Goal: Task Accomplishment & Management: Use online tool/utility

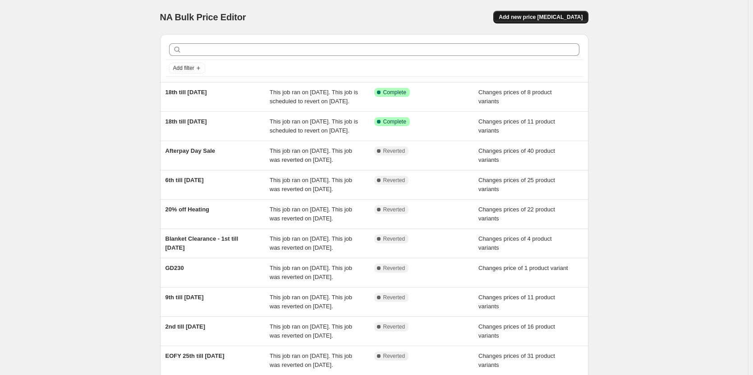
click at [527, 19] on span "Add new price [MEDICAL_DATA]" at bounding box center [541, 17] width 84 height 7
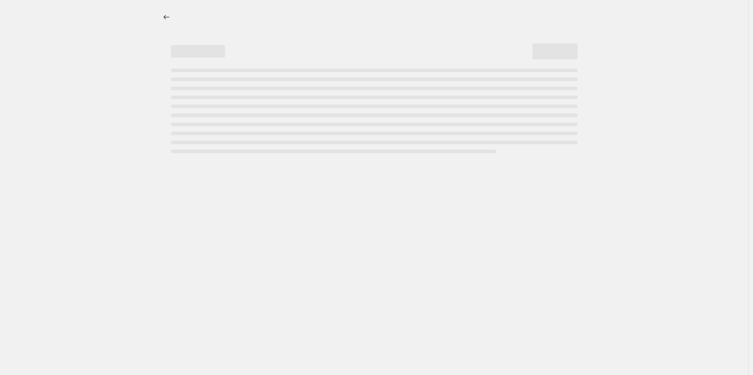
select select "percentage"
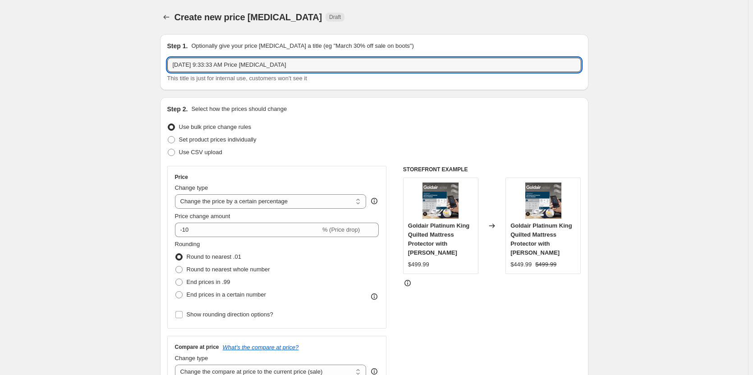
drag, startPoint x: 315, startPoint y: 67, endPoint x: 52, endPoint y: 50, distance: 263.4
type input "GPPH Series"
click at [171, 140] on span at bounding box center [171, 139] width 7 height 7
click at [168, 137] on input "Set product prices individually" at bounding box center [168, 136] width 0 height 0
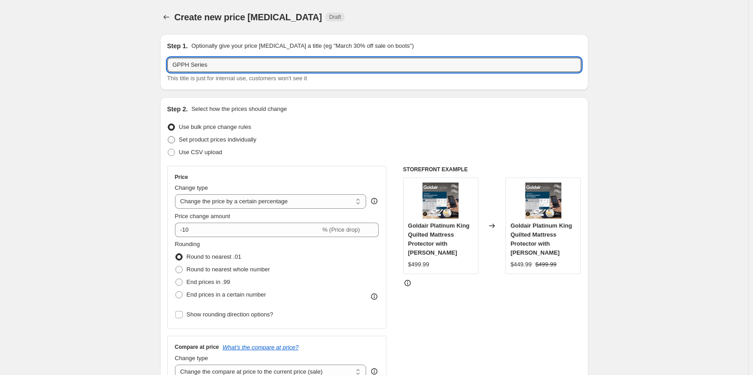
radio input "true"
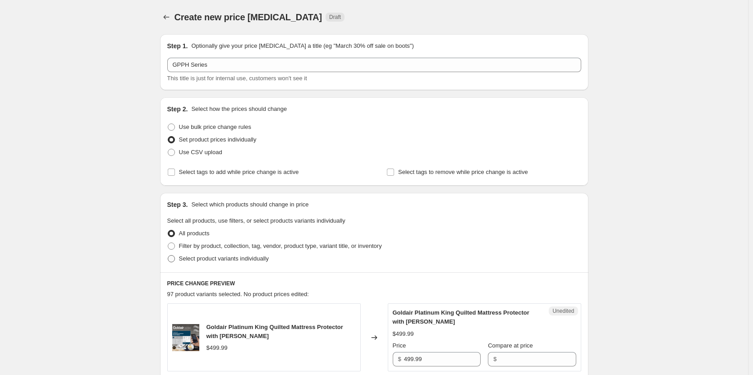
click at [174, 262] on span at bounding box center [171, 258] width 7 height 7
click at [168, 256] on input "Select product variants individually" at bounding box center [168, 255] width 0 height 0
radio input "true"
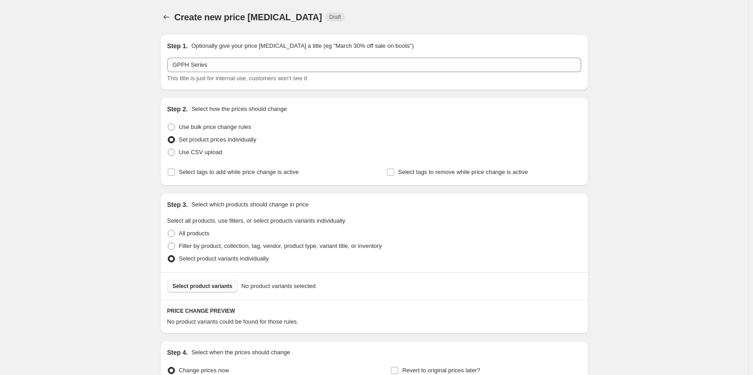
click at [214, 288] on span "Select product variants" at bounding box center [203, 286] width 60 height 7
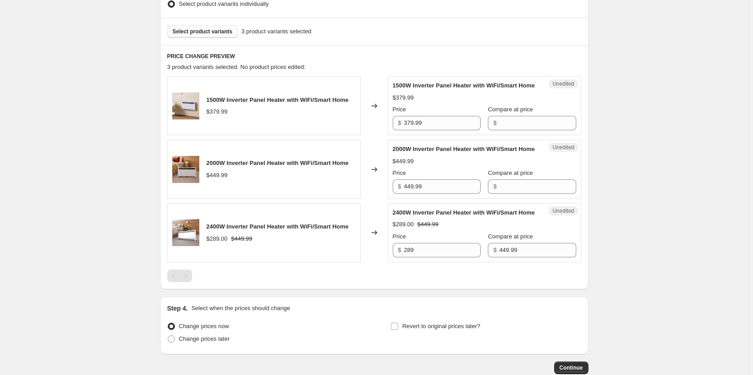
scroll to position [271, 0]
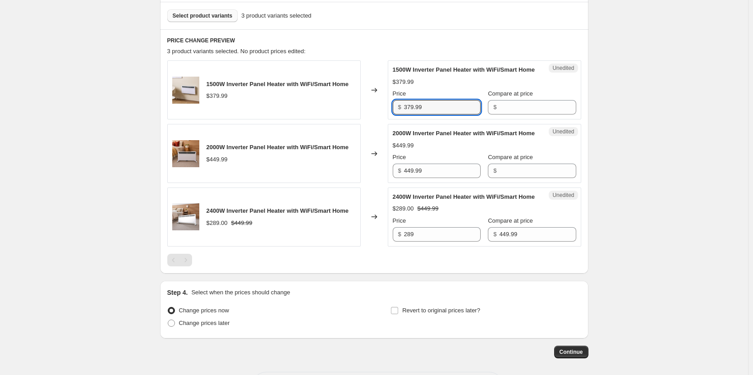
drag, startPoint x: 452, startPoint y: 115, endPoint x: 333, endPoint y: 110, distance: 119.2
click at [333, 110] on div "1500W Inverter Panel Heater with WiFi/Smart Home $379.99 Changed to Unedited 15…" at bounding box center [374, 89] width 414 height 59
click at [512, 115] on input "Compare at price" at bounding box center [537, 107] width 77 height 14
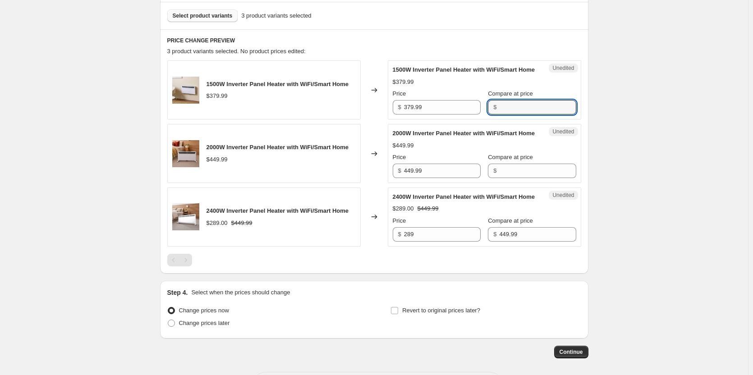
paste input "379.99"
type input "379.99"
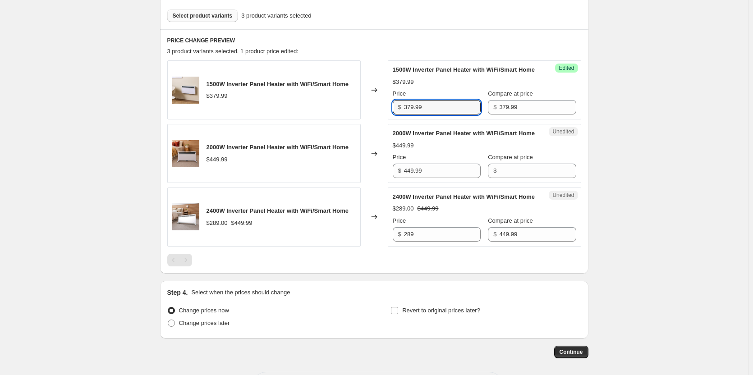
drag, startPoint x: 443, startPoint y: 117, endPoint x: 324, endPoint y: 111, distance: 118.8
click at [324, 111] on div "1500W Inverter Panel Heater with WiFi/Smart Home $379.99 Changed to Success Edi…" at bounding box center [374, 89] width 414 height 59
type input "249.00"
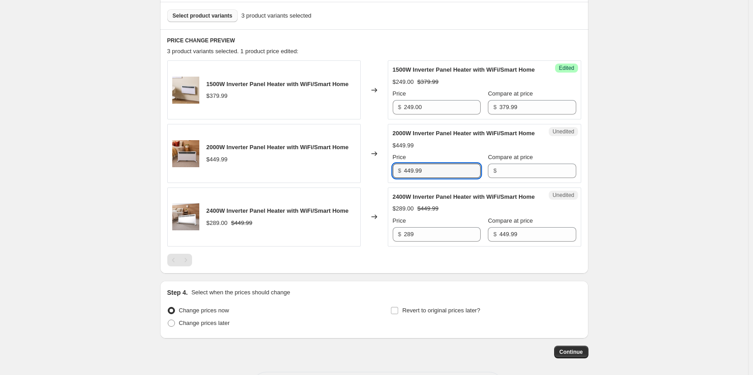
drag, startPoint x: 445, startPoint y: 187, endPoint x: 350, endPoint y: 176, distance: 95.8
click at [350, 176] on div "2000W Inverter Panel Heater with WiFi/Smart Home $449.99 Changed to Unedited 20…" at bounding box center [374, 153] width 414 height 59
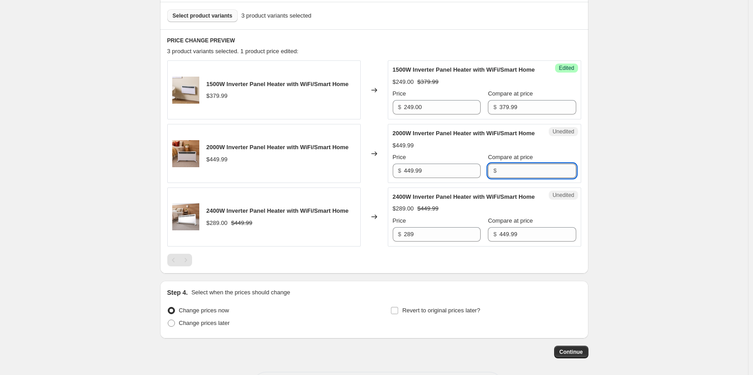
click at [526, 178] on input "Compare at price" at bounding box center [537, 171] width 77 height 14
paste input "449.99"
type input "449.99"
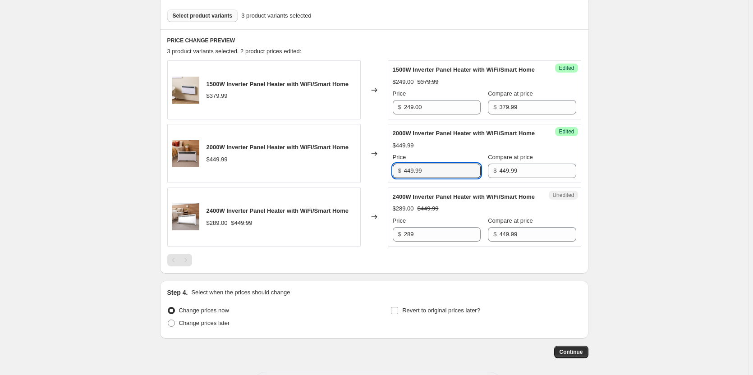
drag, startPoint x: 428, startPoint y: 188, endPoint x: 282, endPoint y: 184, distance: 146.2
click at [282, 183] on div "2000W Inverter Panel Heater with WiFi/Smart Home $449.99 Changed to Success Edi…" at bounding box center [374, 153] width 414 height 59
type input "289.00"
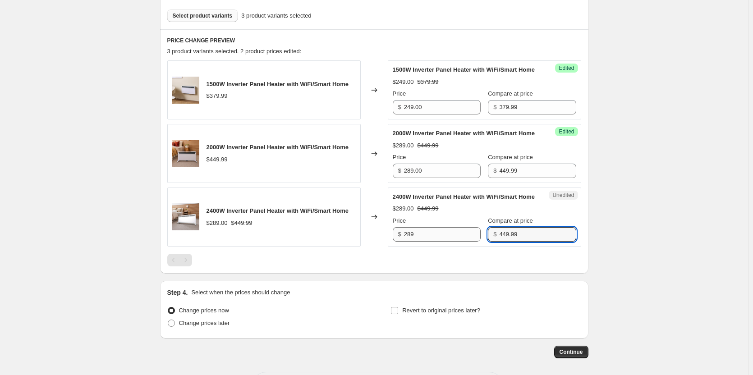
drag, startPoint x: 533, startPoint y: 259, endPoint x: 458, endPoint y: 259, distance: 74.9
click at [458, 242] on div "Price $ 289 Compare at price $ 449.99" at bounding box center [485, 228] width 184 height 25
type input "499.99"
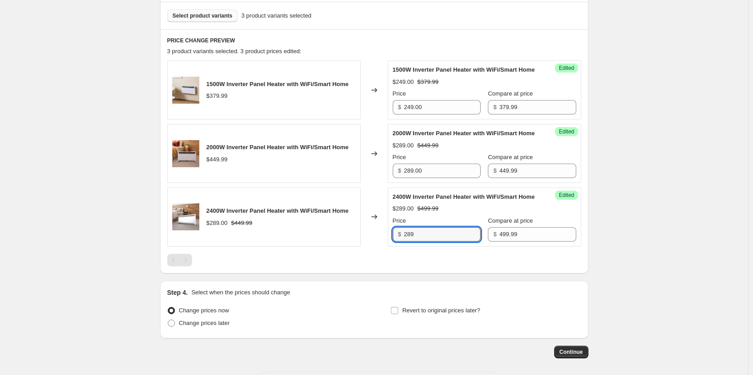
drag, startPoint x: 439, startPoint y: 258, endPoint x: 358, endPoint y: 250, distance: 81.6
click at [358, 247] on div "2400W Inverter Panel Heater with WiFi/Smart Home $289.00 $449.99 Changed to Suc…" at bounding box center [374, 217] width 414 height 59
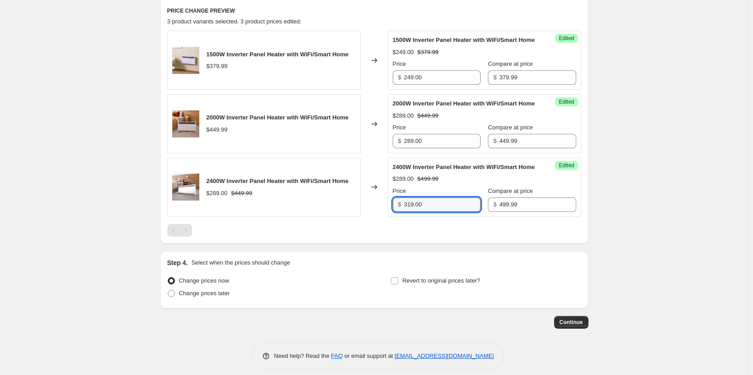
scroll to position [336, 0]
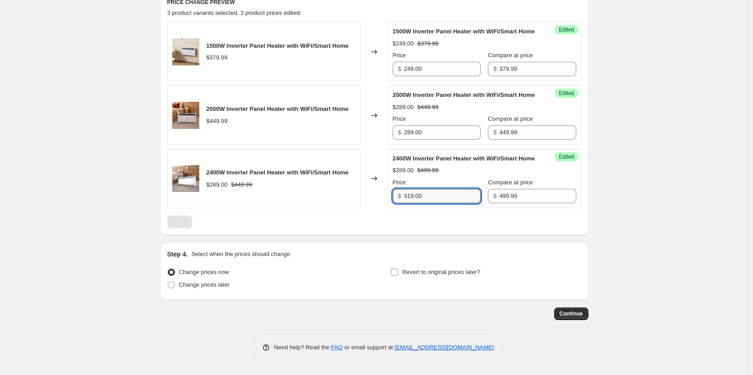
type input "319.00"
click at [398, 271] on input "Revert to original prices later?" at bounding box center [394, 272] width 7 height 7
checkbox input "true"
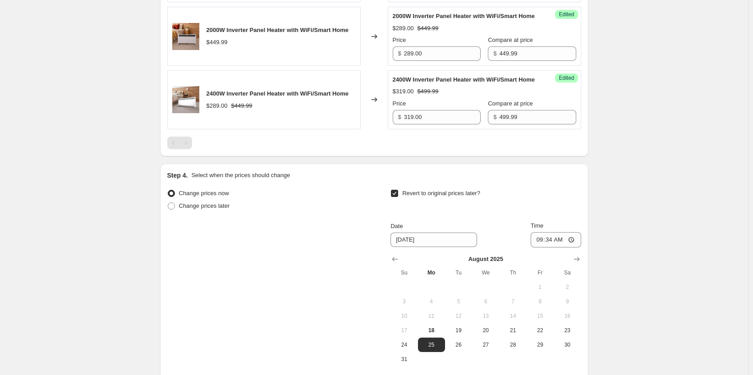
scroll to position [471, 0]
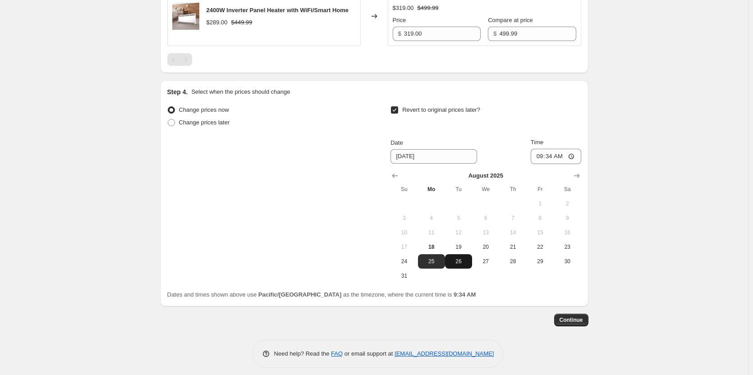
click at [457, 269] on button "26" at bounding box center [458, 261] width 27 height 14
type input "8/26/2025"
click at [572, 164] on input "09:34" at bounding box center [556, 156] width 51 height 15
type input "23:59"
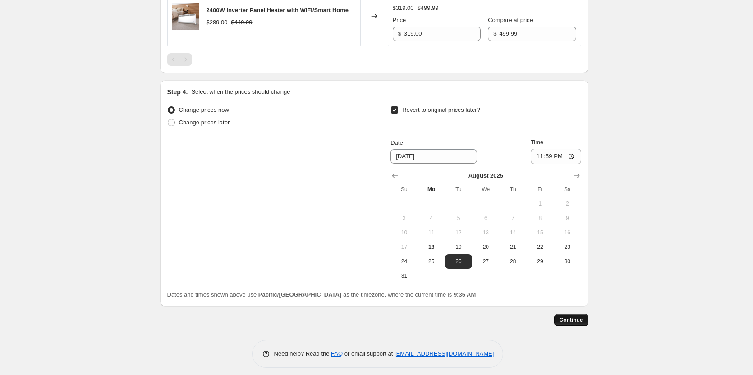
click at [576, 324] on span "Continue" at bounding box center [571, 320] width 23 height 7
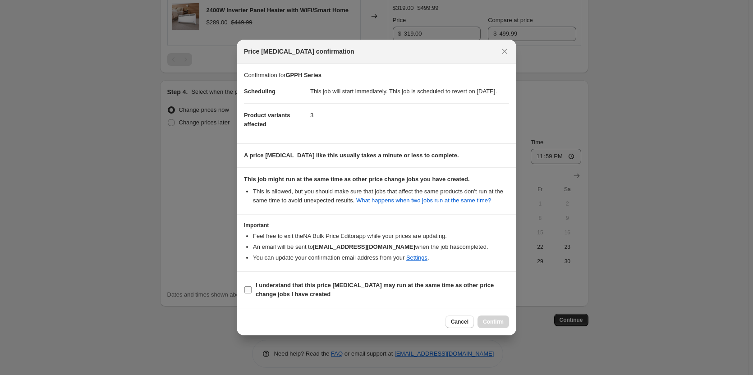
click at [250, 293] on input "I understand that this price change job may run at the same time as other price…" at bounding box center [247, 289] width 7 height 7
checkbox input "true"
click at [488, 321] on button "Confirm" at bounding box center [494, 322] width 32 height 13
